Goal: Task Accomplishment & Management: Manage account settings

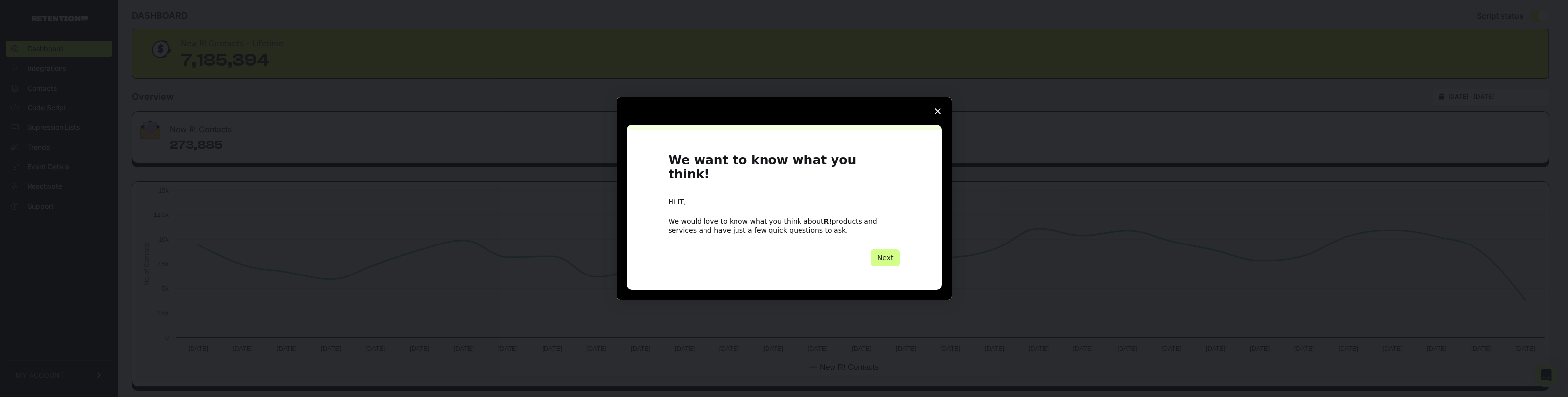
scroll to position [14, 0]
click at [940, 114] on icon "Close survey" at bounding box center [938, 112] width 6 height 6
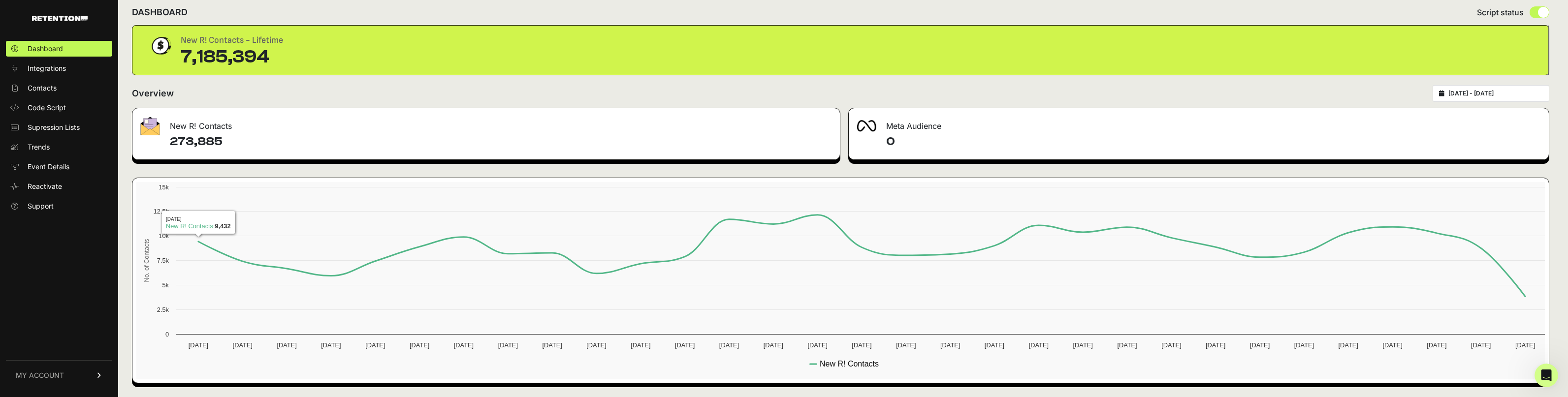
click at [43, 373] on span "MY ACCOUNT" at bounding box center [40, 375] width 48 height 10
click at [70, 282] on span "Account Details" at bounding box center [53, 283] width 51 height 10
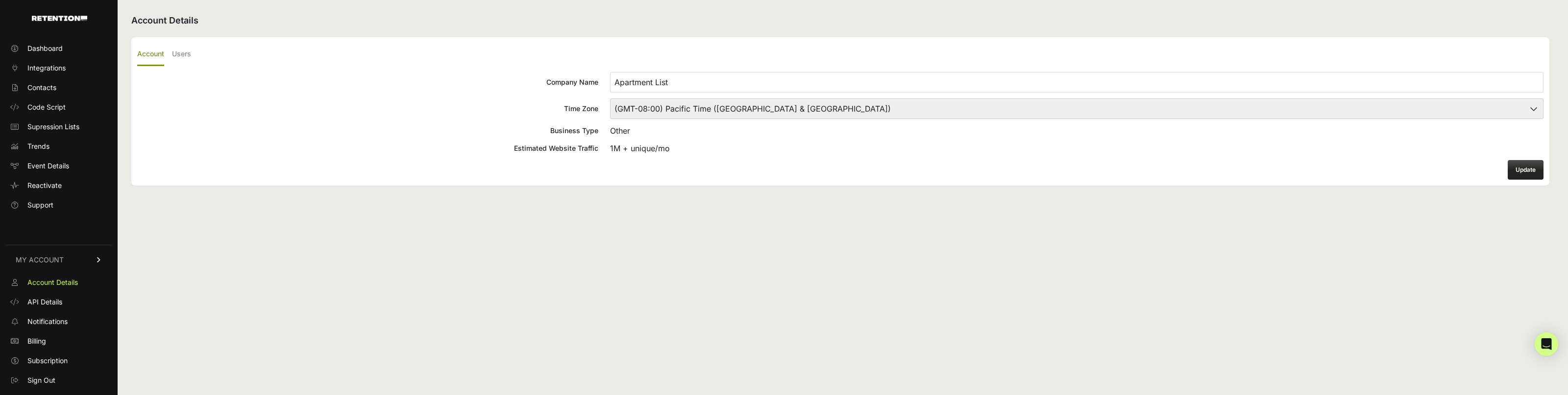
drag, startPoint x: 186, startPoint y: 50, endPoint x: 210, endPoint y: 74, distance: 33.9
click at [186, 50] on label "Users" at bounding box center [181, 55] width 19 height 23
click at [0, 0] on input "Users" at bounding box center [0, 0] width 0 height 0
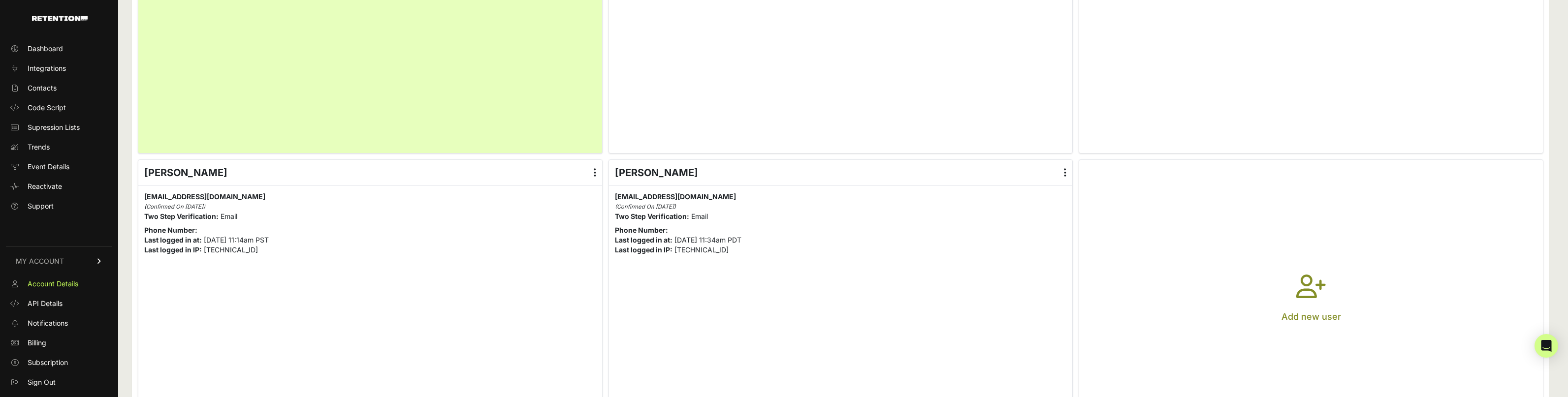
scroll to position [551, 0]
